Goal: Navigation & Orientation: Find specific page/section

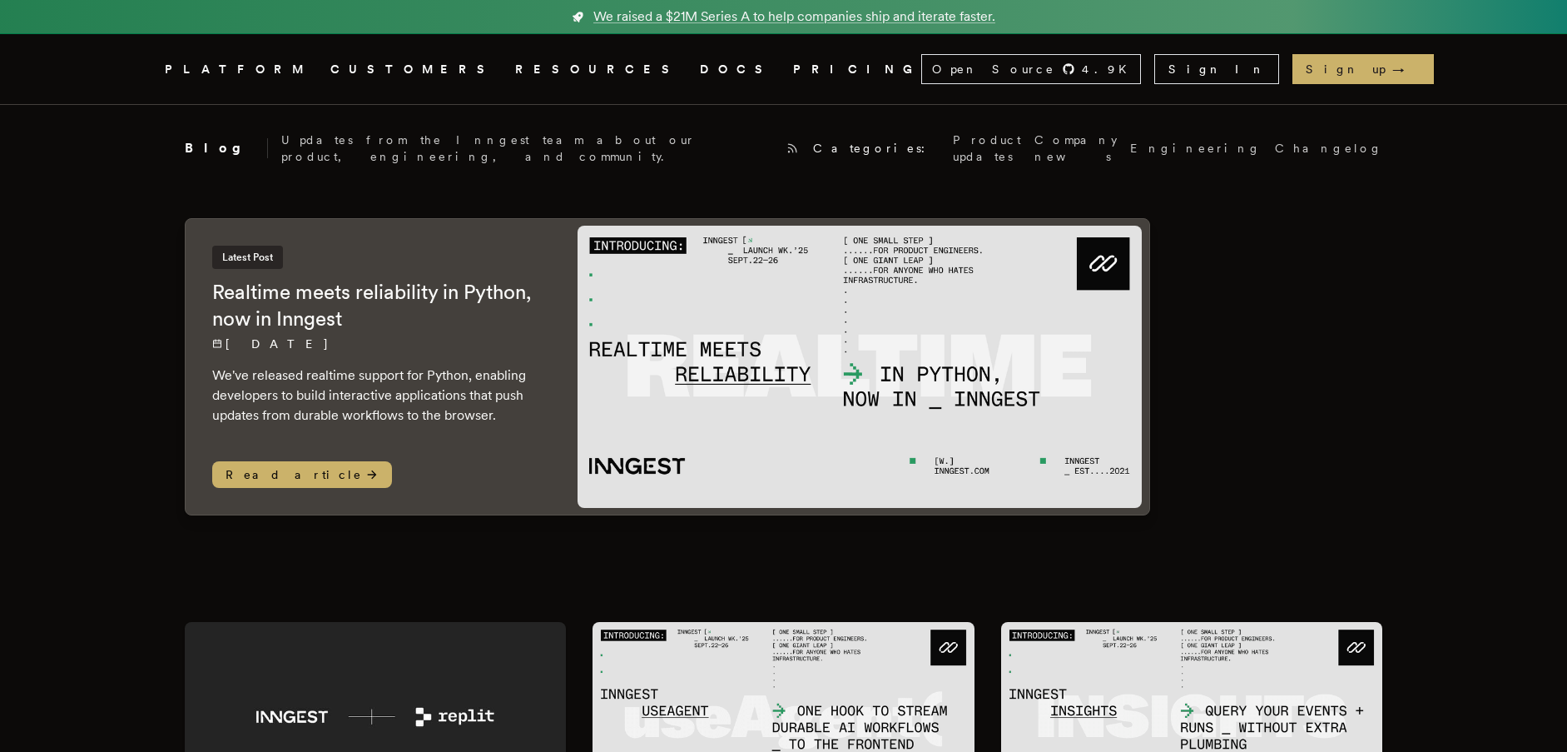
drag, startPoint x: 1572, startPoint y: 57, endPoint x: 1576, endPoint y: 78, distance: 22.0
click at [1035, 146] on link "Company news" at bounding box center [1076, 148] width 82 height 33
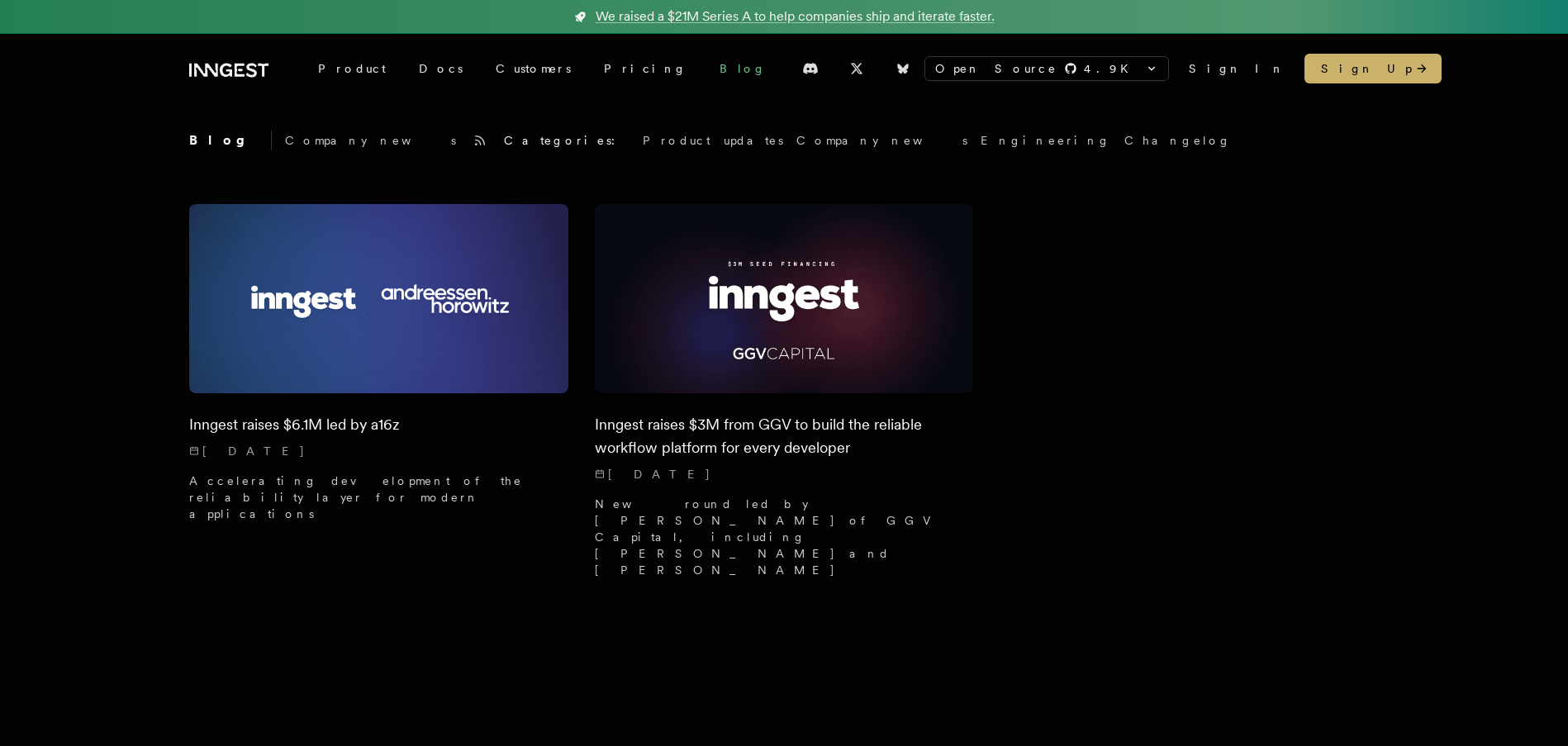
click at [703, 66] on link "Blog" at bounding box center [742, 68] width 79 height 30
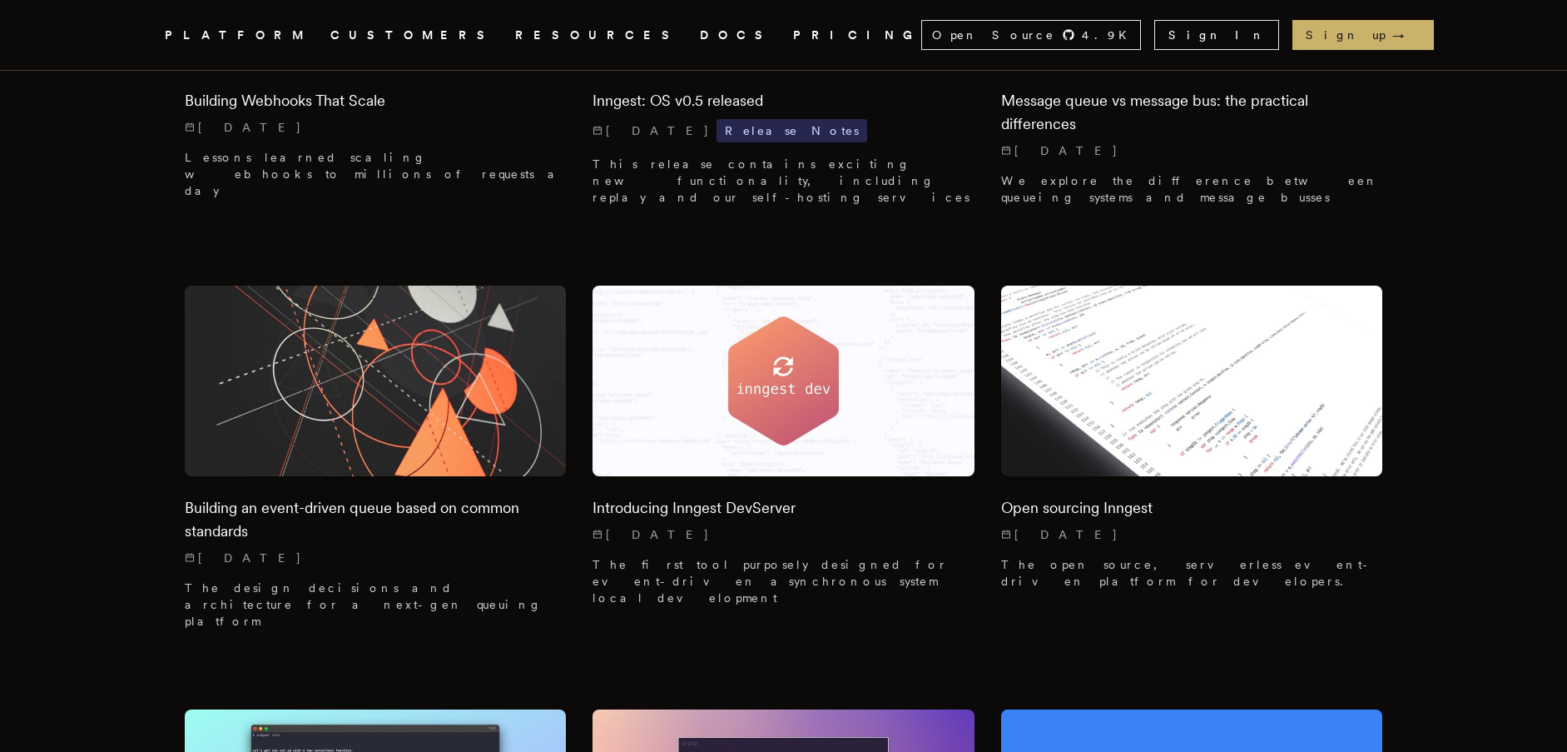
scroll to position [16937, 0]
